Goal: Task Accomplishment & Management: Complete application form

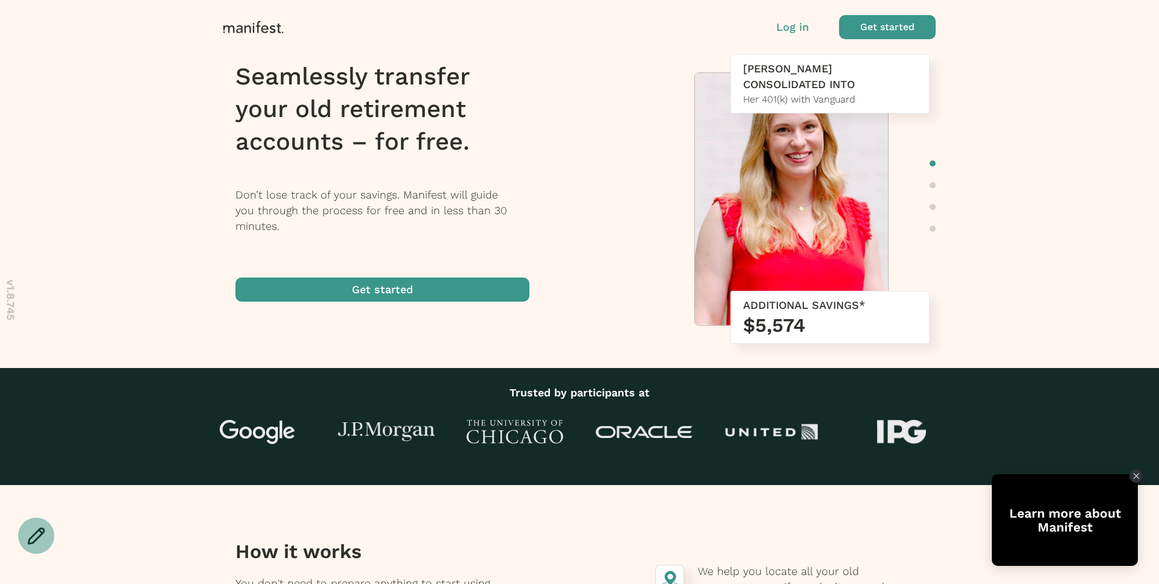
click at [889, 30] on span "button" at bounding box center [887, 27] width 97 height 24
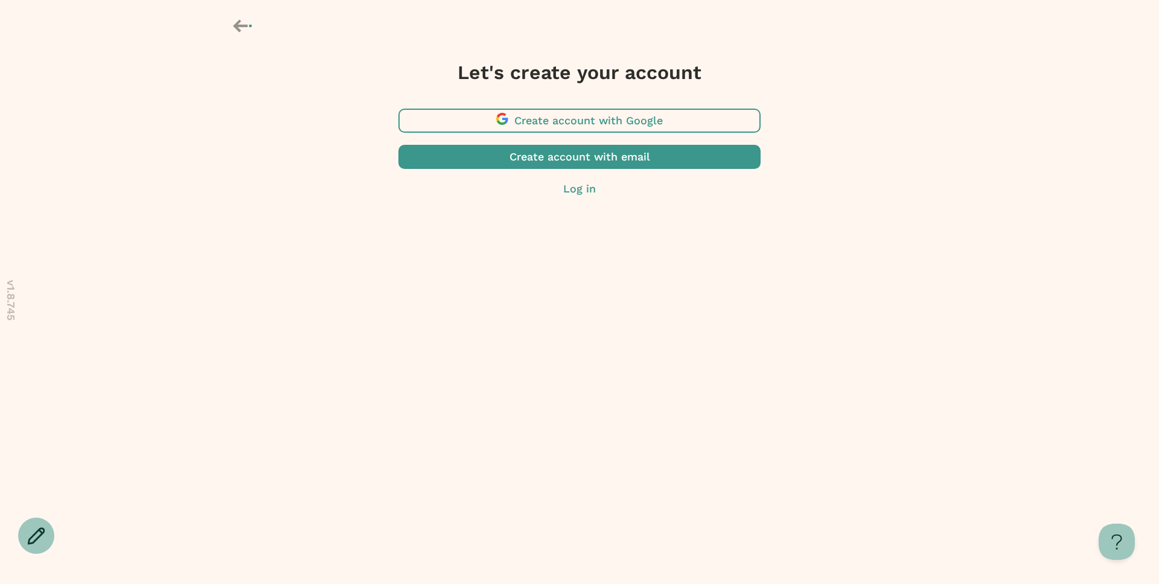
click at [538, 121] on span "button" at bounding box center [579, 121] width 362 height 24
click at [250, 25] on rect at bounding box center [250, 26] width 2 height 2
